Goal: Task Accomplishment & Management: Manage account settings

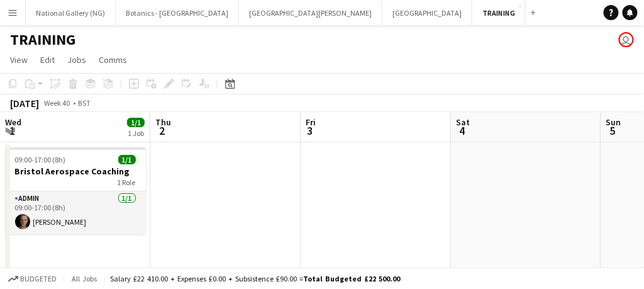
scroll to position [0, 541]
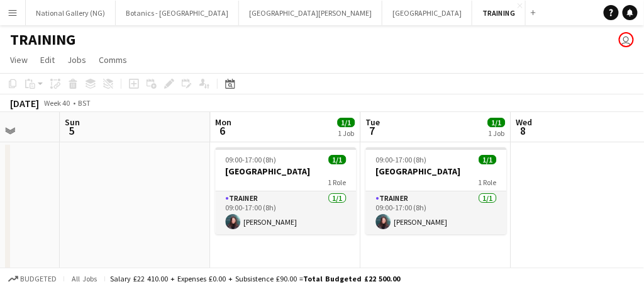
click at [14, 14] on app-icon "Menu" at bounding box center [13, 13] width 10 height 10
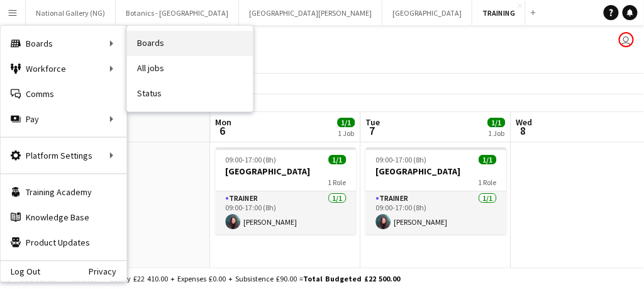
click at [187, 49] on link "Boards" at bounding box center [190, 43] width 126 height 25
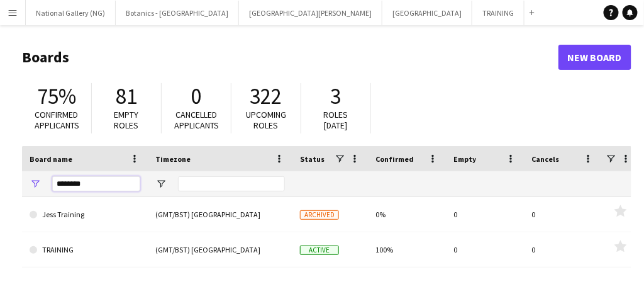
drag, startPoint x: 109, startPoint y: 180, endPoint x: -9, endPoint y: 180, distance: 118.2
click at [0, 180] on html "Menu Boards Boards Boards All jobs Status Workforce Workforce My Workforce Recr…" at bounding box center [322, 239] width 644 height 479
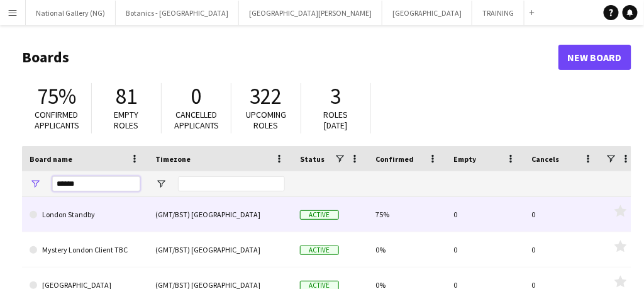
type input "******"
click at [105, 212] on link "London Standby" at bounding box center [85, 214] width 111 height 35
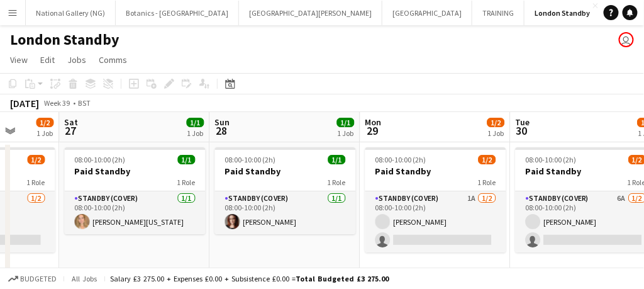
scroll to position [0, 542]
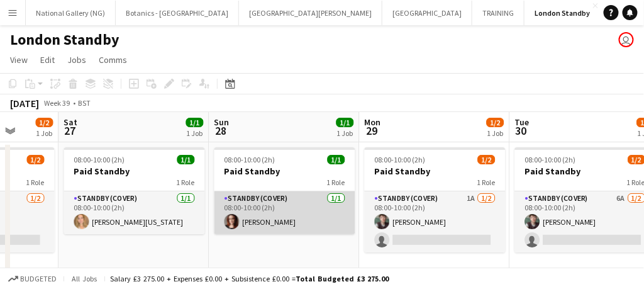
click at [328, 218] on app-card-role "Standby (cover) [DATE] 08:00-10:00 (2h) [PERSON_NAME]" at bounding box center [284, 212] width 141 height 43
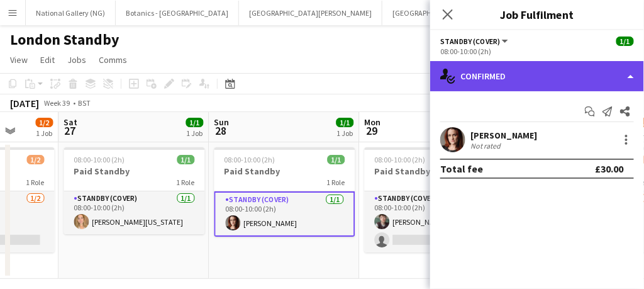
click at [584, 71] on div "single-neutral-actions-check-2 Confirmed" at bounding box center [537, 76] width 214 height 30
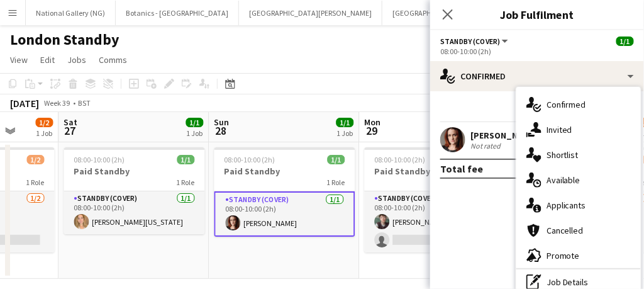
click at [494, 137] on div "[PERSON_NAME]" at bounding box center [503, 135] width 67 height 11
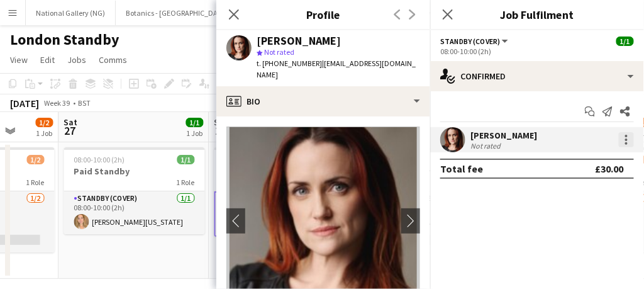
click at [625, 142] on div at bounding box center [626, 139] width 15 height 15
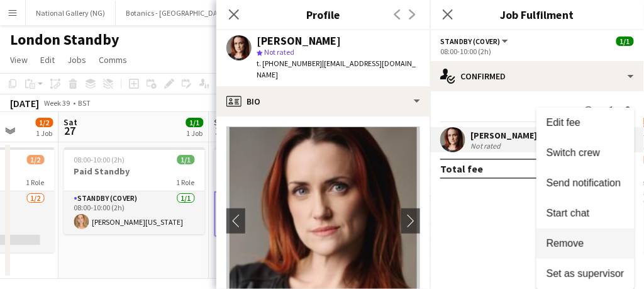
click at [579, 246] on span "Remove" at bounding box center [566, 243] width 38 height 11
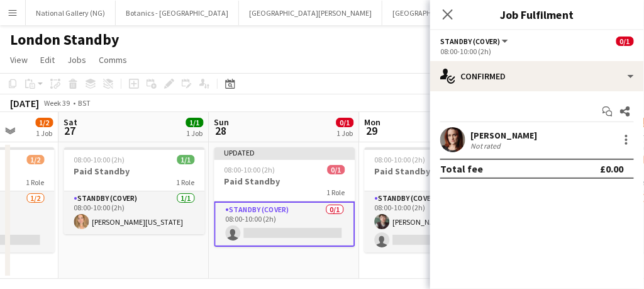
click at [495, 143] on div "Not rated" at bounding box center [486, 145] width 33 height 9
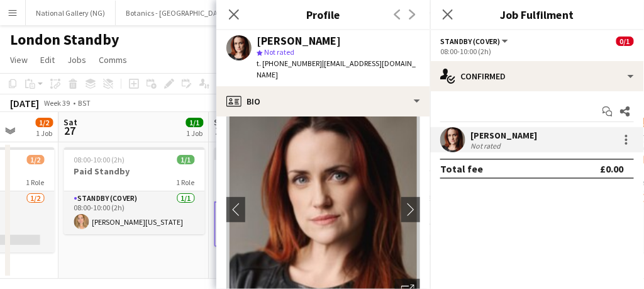
scroll to position [6, 0]
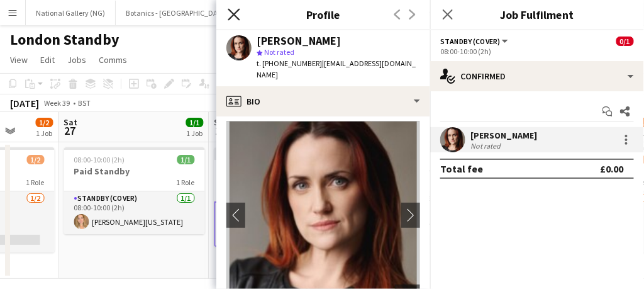
click at [234, 16] on icon at bounding box center [234, 14] width 12 height 12
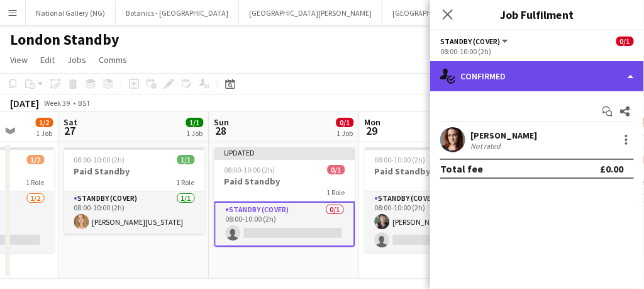
click at [510, 85] on div "single-neutral-actions-check-2 Confirmed" at bounding box center [537, 76] width 214 height 30
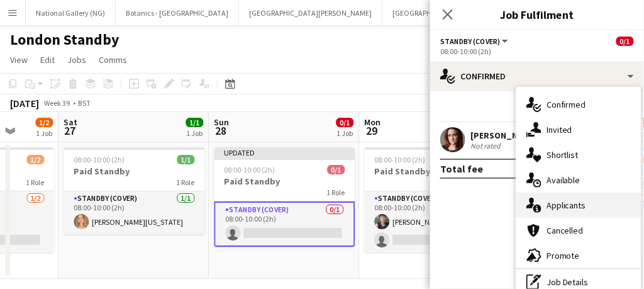
click at [558, 205] on span "Applicants" at bounding box center [567, 204] width 40 height 11
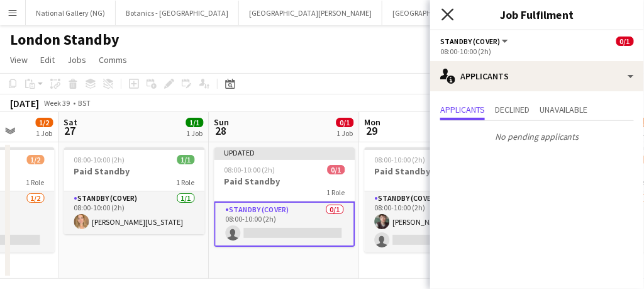
click at [450, 12] on icon at bounding box center [447, 14] width 12 height 12
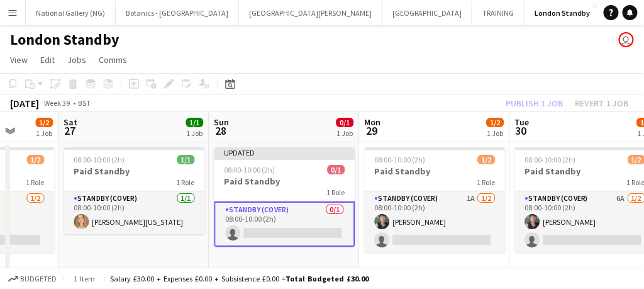
click at [319, 223] on app-card-role "Standby (cover) 0/1 08:00-10:00 (2h) single-neutral-actions" at bounding box center [284, 223] width 141 height 45
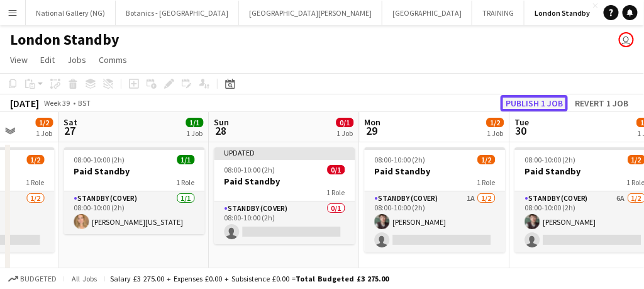
click at [526, 107] on button "Publish 1 job" at bounding box center [534, 103] width 67 height 16
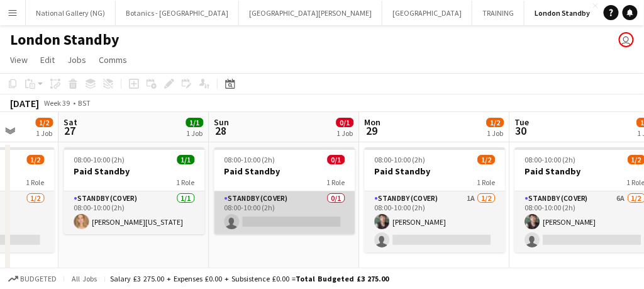
click at [260, 196] on app-card-role "Standby (cover) 0/1 08:00-10:00 (2h) single-neutral-actions" at bounding box center [284, 212] width 141 height 43
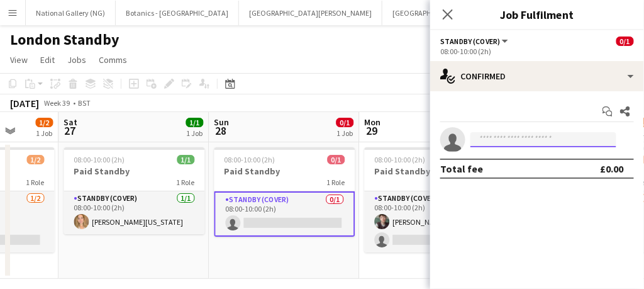
click at [499, 138] on input at bounding box center [543, 139] width 146 height 15
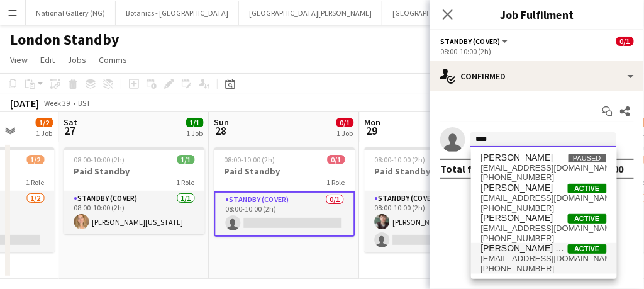
type input "****"
click at [503, 252] on span "[PERSON_NAME] Medal" at bounding box center [524, 248] width 87 height 11
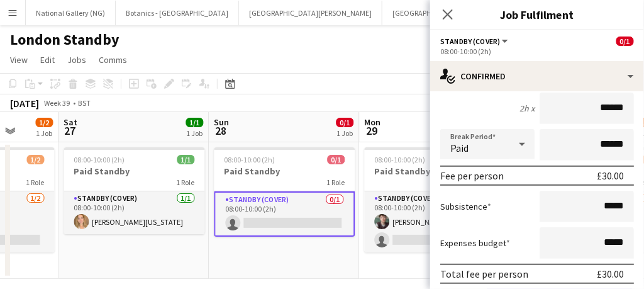
scroll to position [184, 0]
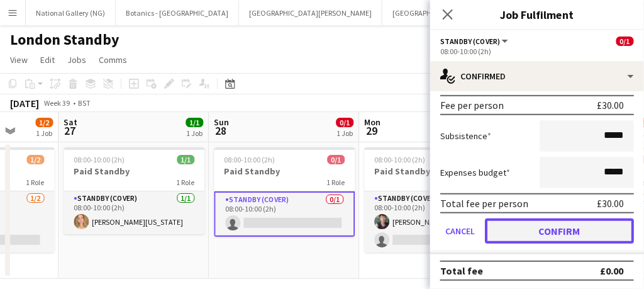
click at [536, 232] on button "Confirm" at bounding box center [559, 230] width 149 height 25
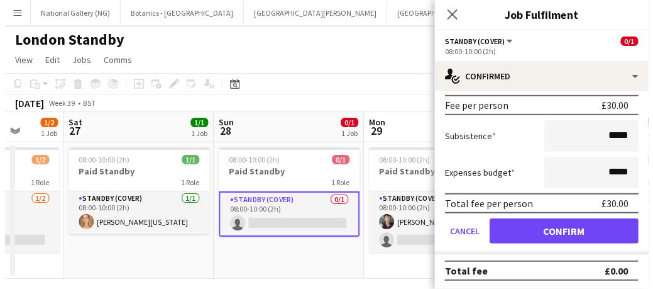
scroll to position [0, 0]
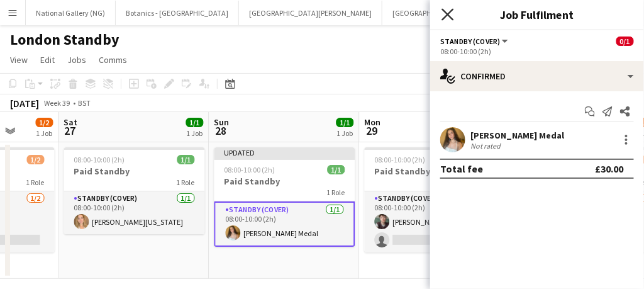
click at [444, 17] on icon at bounding box center [447, 14] width 12 height 12
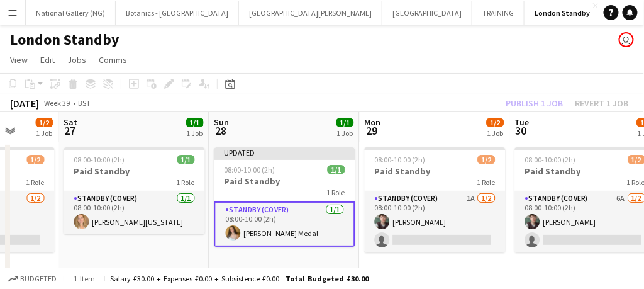
click at [334, 217] on app-card-role "Standby (cover) [DATE] 08:00-10:00 (2h) [PERSON_NAME] Medal" at bounding box center [284, 223] width 141 height 45
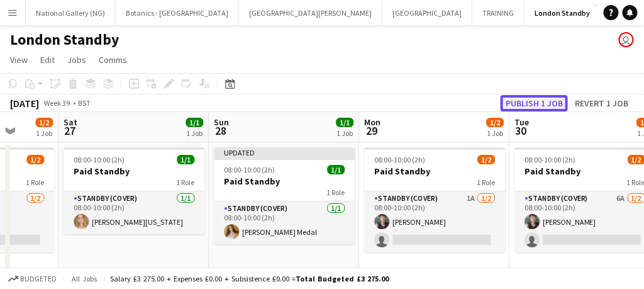
click at [526, 99] on button "Publish 1 job" at bounding box center [534, 103] width 67 height 16
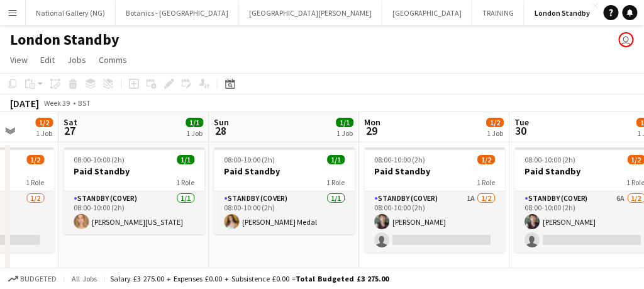
click at [18, 11] on button "Menu" at bounding box center [12, 12] width 25 height 25
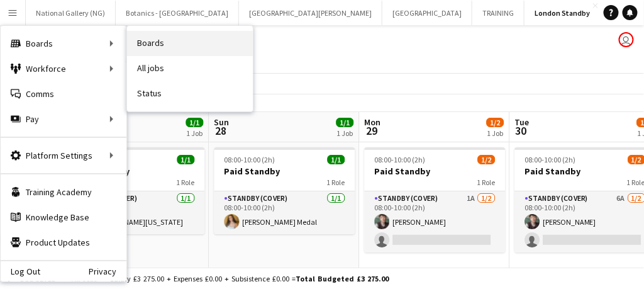
click at [180, 36] on link "Boards" at bounding box center [190, 43] width 126 height 25
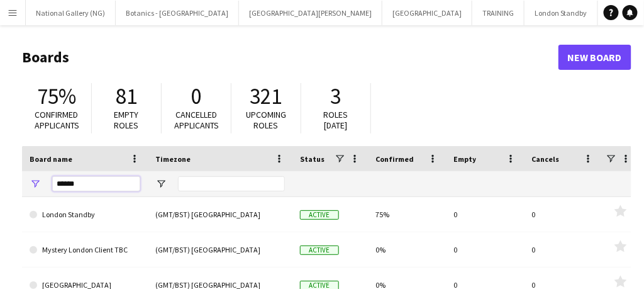
drag, startPoint x: 87, startPoint y: 181, endPoint x: 43, endPoint y: 181, distance: 44.0
click at [43, 181] on div "******" at bounding box center [85, 183] width 126 height 25
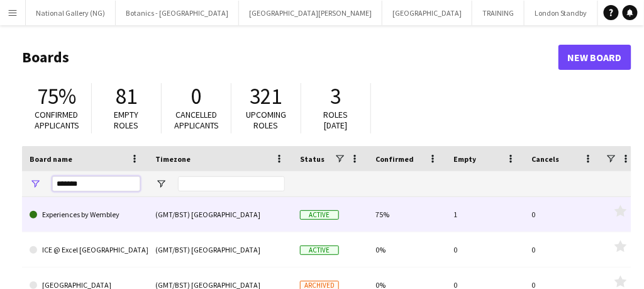
type input "*******"
click at [104, 213] on link "Experiences by Wembley" at bounding box center [85, 214] width 111 height 35
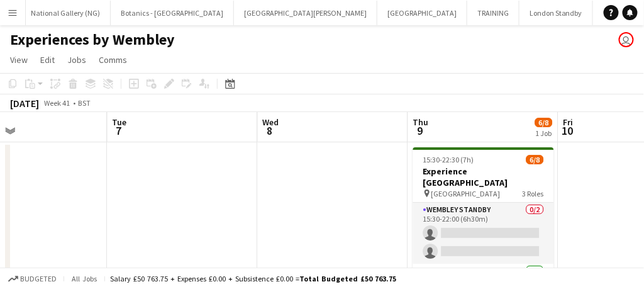
scroll to position [0, 405]
